Goal: Submit feedback/report problem: Provide input to the site owners about the experience or issues

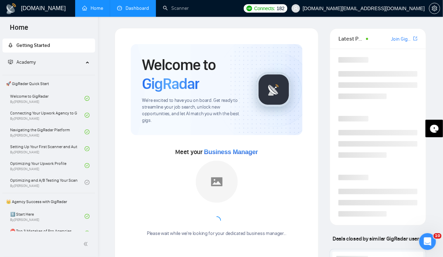
click at [140, 5] on link "Dashboard" at bounding box center [133, 8] width 32 height 6
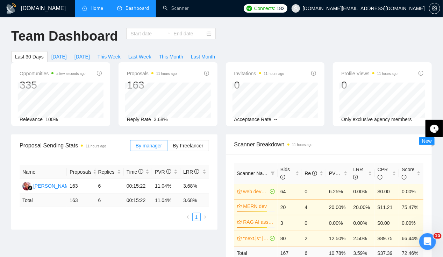
type input "[DATE]"
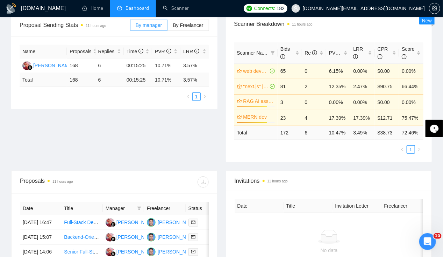
scroll to position [121, 0]
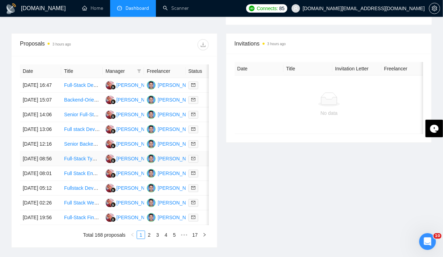
click at [41, 166] on td "[DATE] 08:56" at bounding box center [40, 158] width 41 height 15
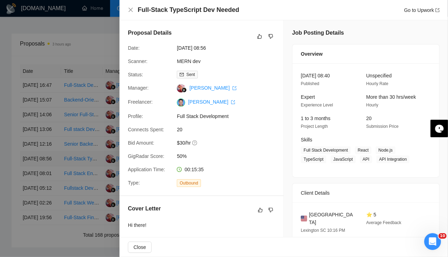
click at [41, 182] on div at bounding box center [224, 128] width 448 height 257
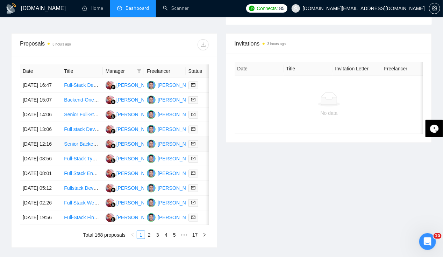
click at [42, 151] on td "[DATE] 12:16" at bounding box center [40, 144] width 41 height 15
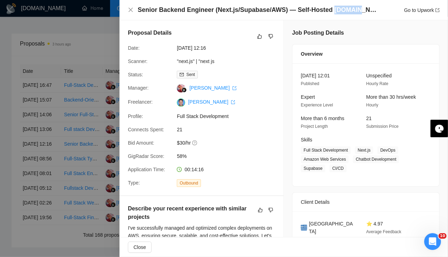
drag, startPoint x: 325, startPoint y: 10, endPoint x: 346, endPoint y: 13, distance: 21.2
click at [346, 13] on h4 "Senior Backend Engineer (Next.js/Supabase/AWS) — Self-Hosted [DOMAIN_NAME] on A…" at bounding box center [258, 10] width 241 height 9
copy h4 "Suna.so"
click at [269, 34] on icon "dislike" at bounding box center [271, 36] width 5 height 5
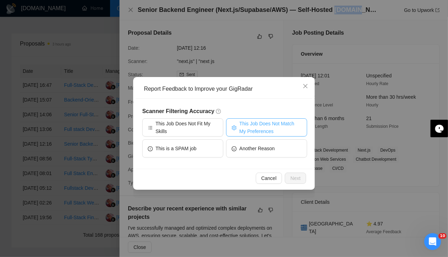
click at [260, 131] on span "This Job Does Not Match My Preferences" at bounding box center [270, 127] width 62 height 15
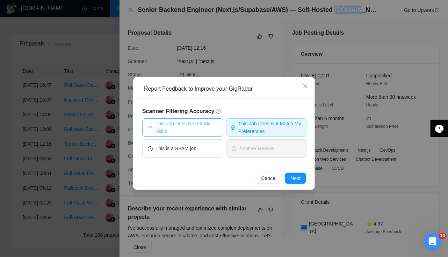
drag, startPoint x: 204, startPoint y: 128, endPoint x: 256, endPoint y: 135, distance: 51.6
click at [256, 135] on div "This Job Does Not Fit My Skills This Job Does Not Match My Preferences This is …" at bounding box center [224, 139] width 165 height 42
click at [260, 131] on span "This Job Does Not Match My Preferences" at bounding box center [270, 127] width 64 height 15
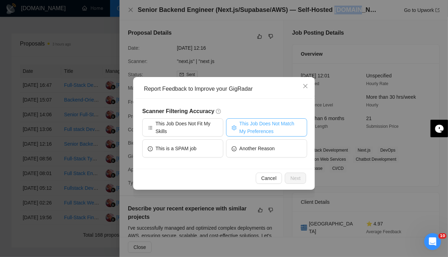
click at [262, 125] on span "This Job Does Not Match My Preferences" at bounding box center [270, 127] width 62 height 15
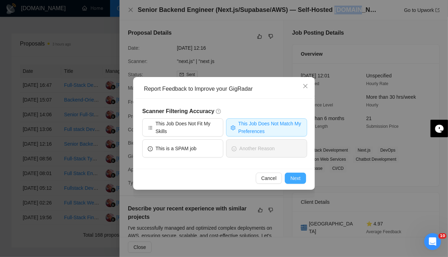
click at [296, 180] on span "Next" at bounding box center [295, 178] width 10 height 8
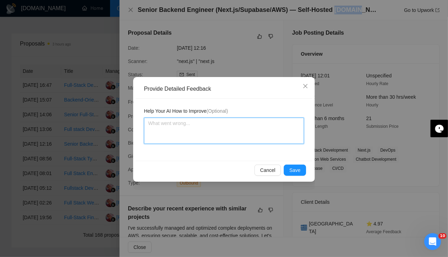
click at [224, 129] on textarea at bounding box center [224, 130] width 160 height 26
type textarea "T"
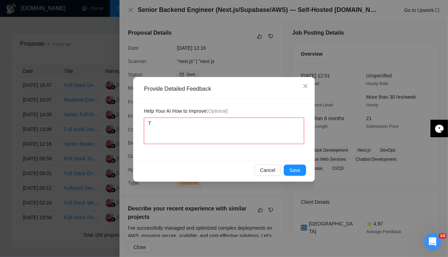
type textarea "Th"
type textarea "Thi"
type textarea "This"
type textarea "This j"
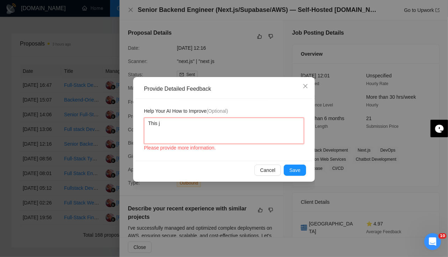
type textarea "This jo"
type textarea "This job"
type textarea "This job r"
type textarea "This job re"
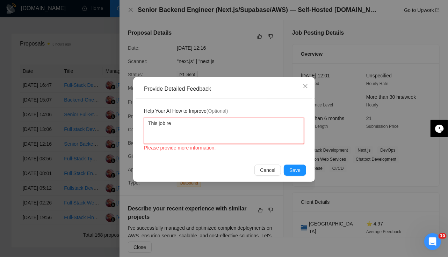
type textarea "This job req"
type textarea "This job requ"
type textarea "This job requi"
type textarea "This job requir"
type textarea "This job require"
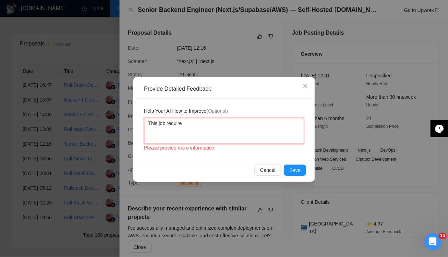
type textarea "This job require"
type textarea "This job require A"
type textarea "This job require AW"
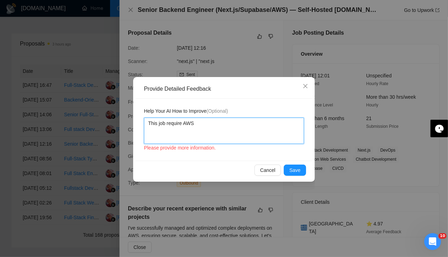
type textarea "This job require AWS"
type textarea "This job require AWS e"
type textarea "This job require AWS ex"
type textarea "This job require AWS exp"
type textarea "This job require AWS expe"
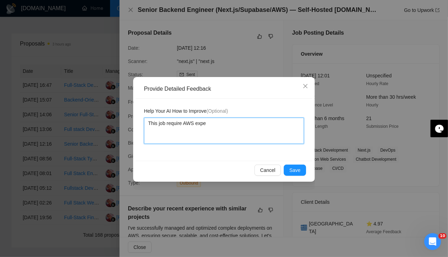
type textarea "This job require AWS exper"
type textarea "This job require AWS expert"
type textarea "This job require AWS expert a"
type textarea "This job require AWS expert and"
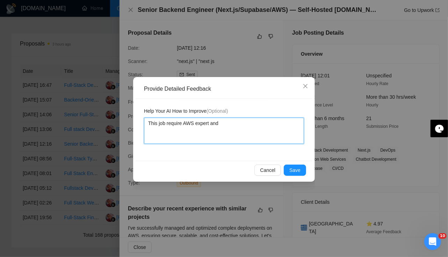
type textarea "This job require AWS expert and"
type textarea "This job require AWS expert and w"
type textarea "This job require AWS expert and we"
type textarea "This job require AWS expert and we ar"
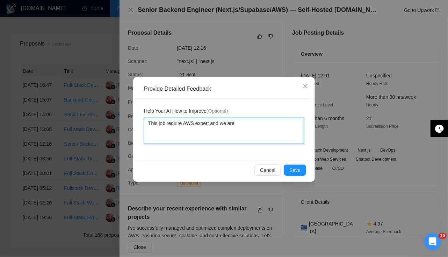
type textarea "This job require AWS expert and we are"
type textarea "This job require AWS expert and we are n"
type textarea "This job require AWS expert and we are no"
type textarea "This job require AWS expert and we are not"
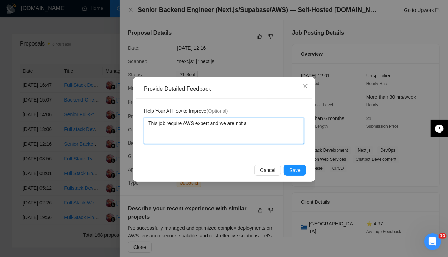
type textarea "This job require AWS expert and we are not ar"
type textarea "This job require AWS expert and we are not ar t"
type textarea "This job require AWS expert and we are not ar th"
type textarea "This job require AWS expert and we are not ar t"
type textarea "This job require AWS expert and we are not ar"
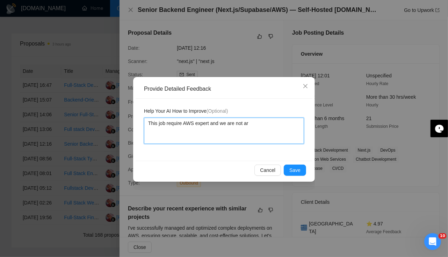
type textarea "This job require AWS expert and we are not ar"
type textarea "This job require AWS expert and we are not a"
type textarea "This job require AWS expert and we are not at"
type textarea "This job require AWS expert and we are not at th"
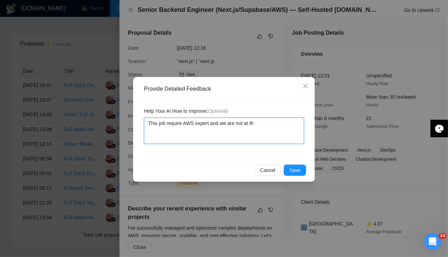
type textarea "This job require AWS expert and we are not at tha"
type textarea "This job require AWS expert and we are not at that"
type textarea "This job require AWS expert and we are not at that le"
type textarea "This job require AWS expert and we are not at that lev"
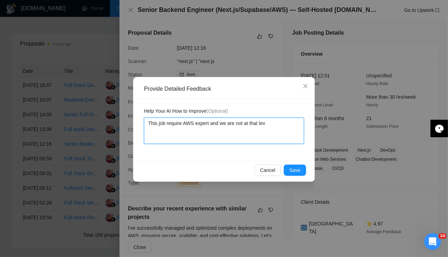
type textarea "This job require AWS expert and we are not at that leve"
type textarea "This job require AWS expert and we are not at that level"
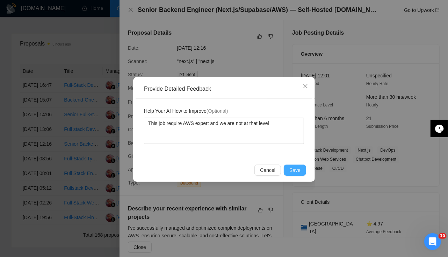
click at [294, 170] on span "Save" at bounding box center [294, 170] width 11 height 8
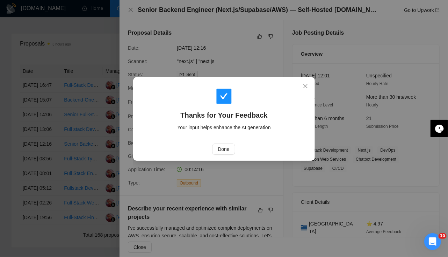
click at [41, 159] on div "Thanks for Your Feedback Your input helps enhance the AI generation Done" at bounding box center [224, 128] width 448 height 257
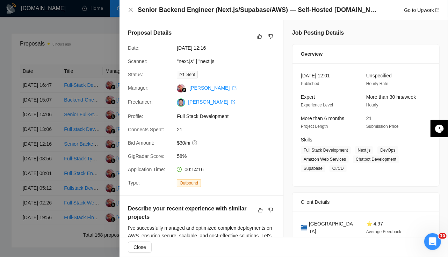
click at [41, 159] on div at bounding box center [224, 128] width 448 height 257
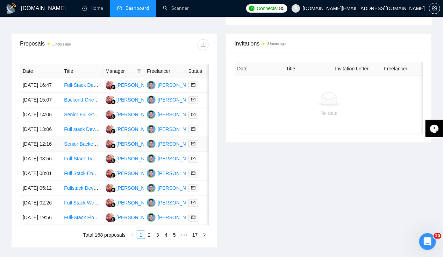
click at [42, 151] on td "[DATE] 12:16" at bounding box center [40, 144] width 41 height 15
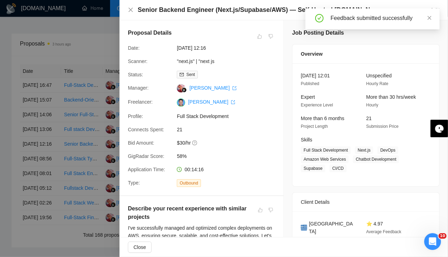
click at [42, 161] on div at bounding box center [224, 128] width 448 height 257
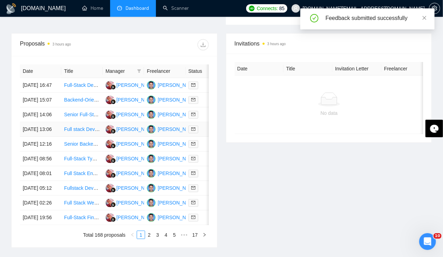
click at [42, 136] on td "[DATE] 13:06" at bounding box center [40, 129] width 41 height 15
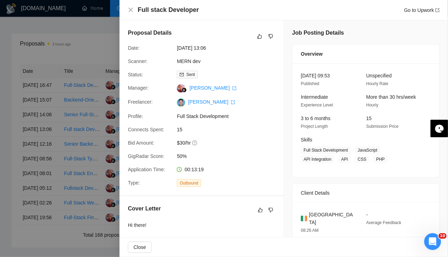
click at [36, 138] on div at bounding box center [224, 128] width 448 height 257
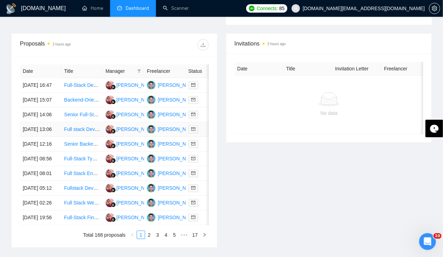
click at [36, 137] on td "[DATE] 13:06" at bounding box center [40, 129] width 41 height 15
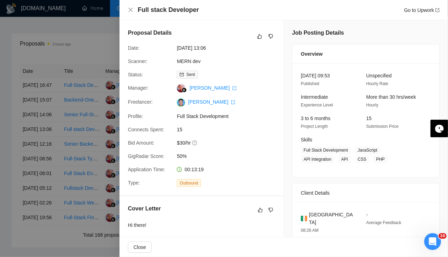
click at [36, 138] on div at bounding box center [224, 128] width 448 height 257
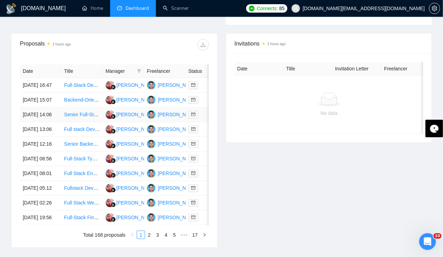
click at [35, 110] on td "[DATE] 14:06" at bounding box center [40, 114] width 41 height 15
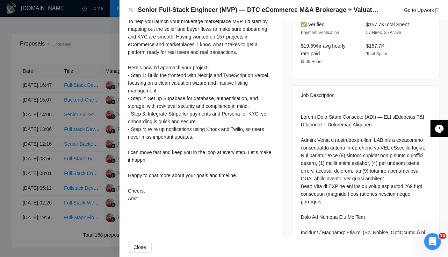
scroll to position [220, 0]
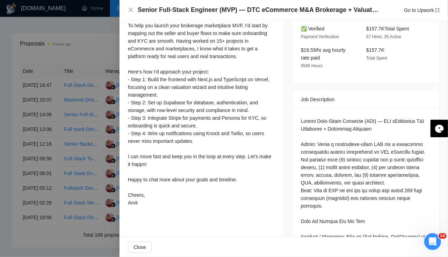
scroll to position [223, 0]
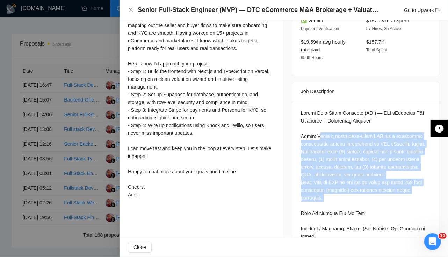
drag, startPoint x: 316, startPoint y: 128, endPoint x: 329, endPoint y: 187, distance: 59.8
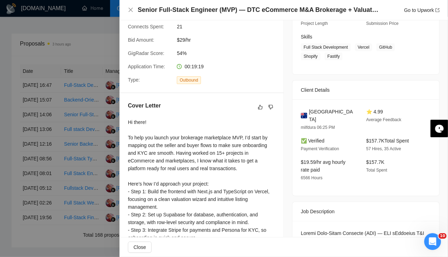
scroll to position [0, 0]
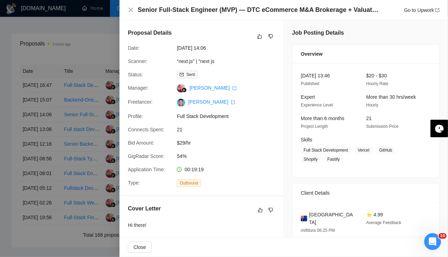
click at [29, 120] on div at bounding box center [224, 128] width 448 height 257
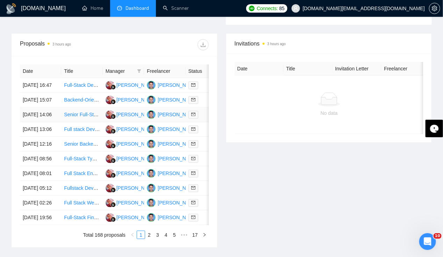
click at [30, 121] on td "[DATE] 14:06" at bounding box center [40, 114] width 41 height 15
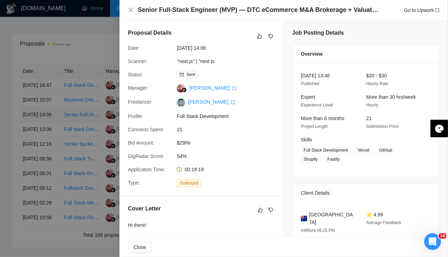
click at [30, 121] on div at bounding box center [224, 128] width 448 height 257
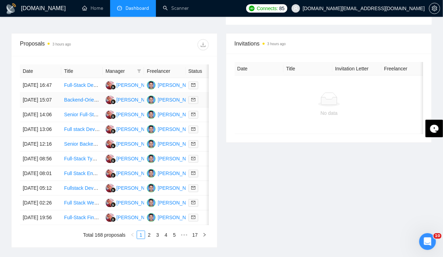
click at [39, 96] on td "[DATE] 15:07" at bounding box center [40, 100] width 41 height 15
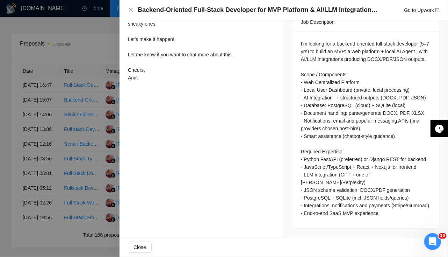
scroll to position [298, 0]
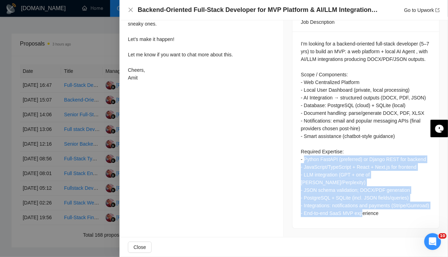
drag, startPoint x: 302, startPoint y: 160, endPoint x: 393, endPoint y: 209, distance: 103.1
click at [393, 209] on div "I’m looking for a backend-oriented full-stack developer (5–7 yrs) to build an M…" at bounding box center [366, 128] width 130 height 177
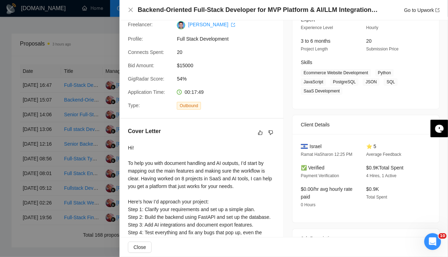
scroll to position [0, 0]
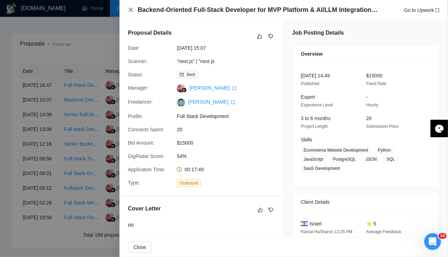
click at [131, 12] on icon "close" at bounding box center [131, 10] width 6 height 6
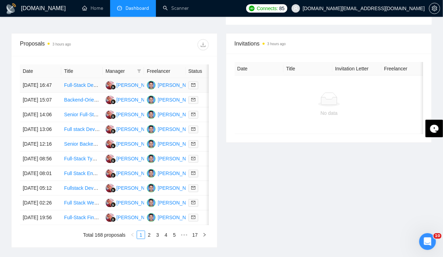
click at [32, 78] on td "[DATE] 16:47" at bounding box center [40, 85] width 41 height 15
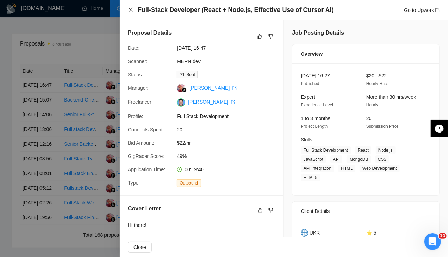
click at [130, 9] on icon "close" at bounding box center [131, 10] width 4 height 4
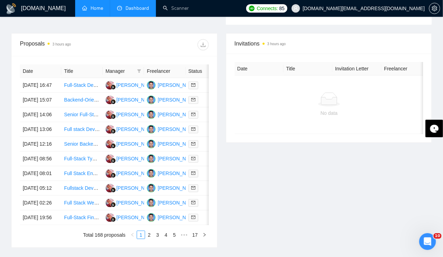
click at [94, 8] on link "Home" at bounding box center [92, 8] width 21 height 6
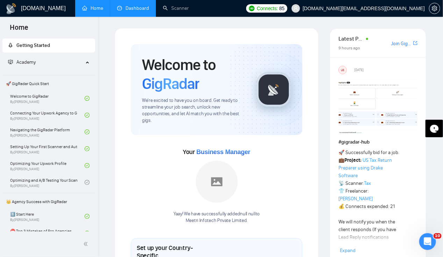
click at [143, 11] on link "Dashboard" at bounding box center [133, 8] width 32 height 6
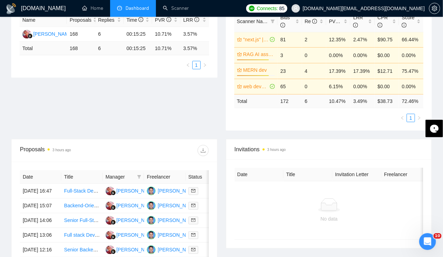
scroll to position [151, 0]
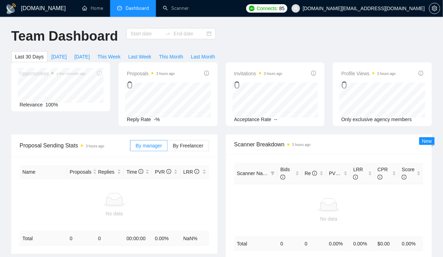
type input "[DATE]"
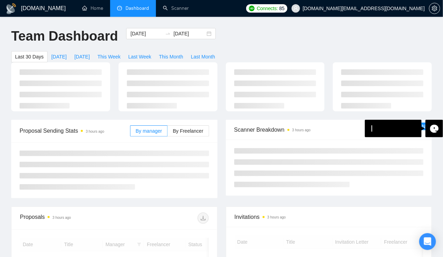
scroll to position [116, 0]
